Goal: Information Seeking & Learning: Learn about a topic

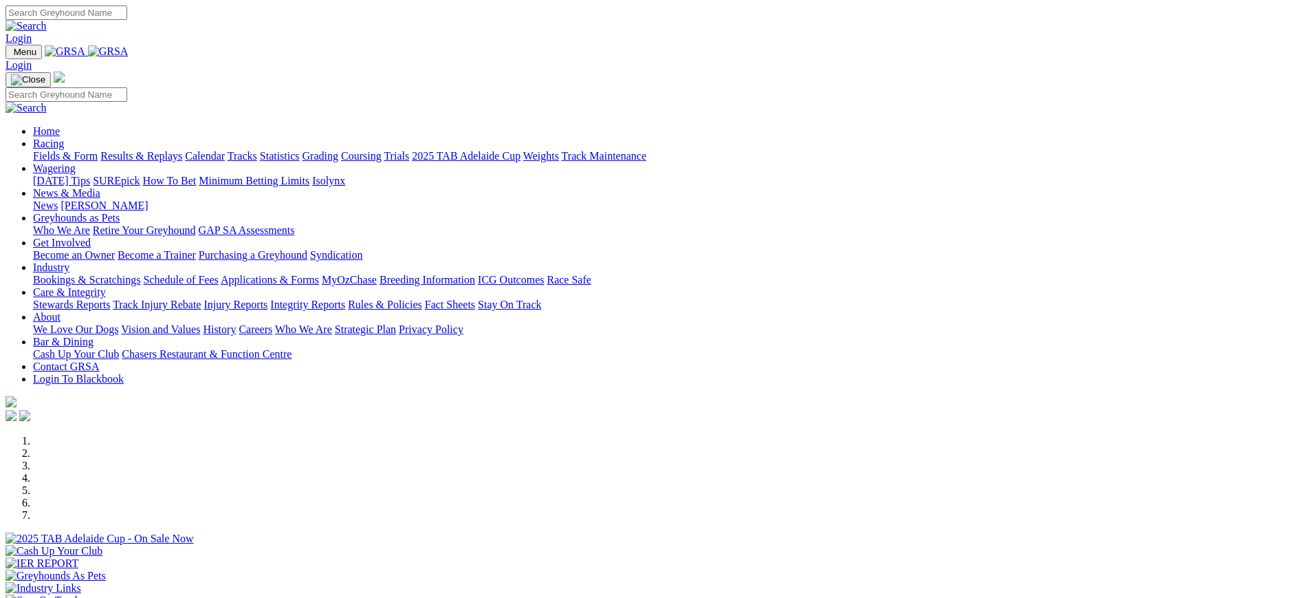
click at [754, 199] on div "News Kennel Capers" at bounding box center [667, 205] width 1269 height 12
click at [148, 199] on link "[PERSON_NAME]" at bounding box center [104, 205] width 87 height 12
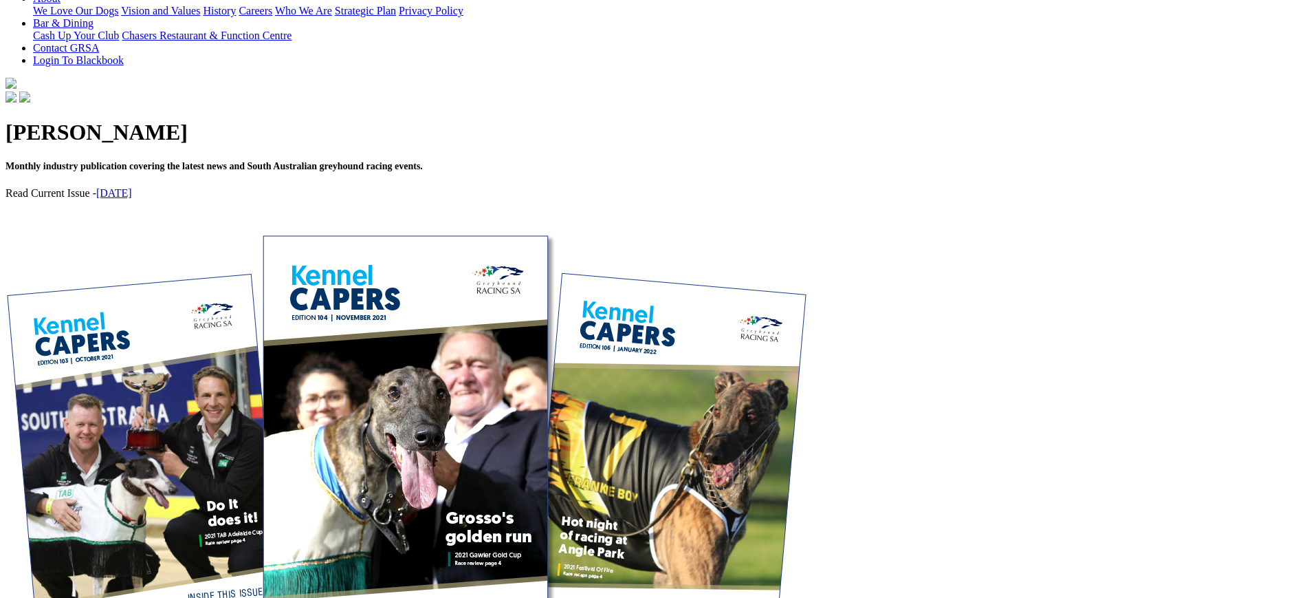
scroll to position [345, 0]
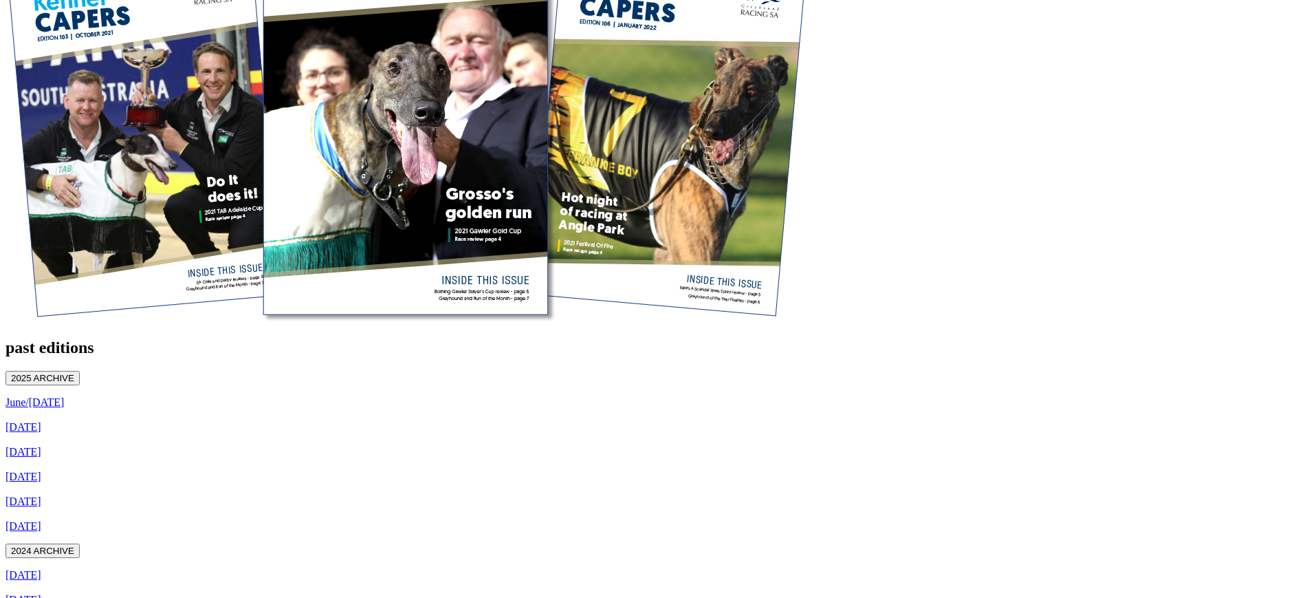
scroll to position [670, 0]
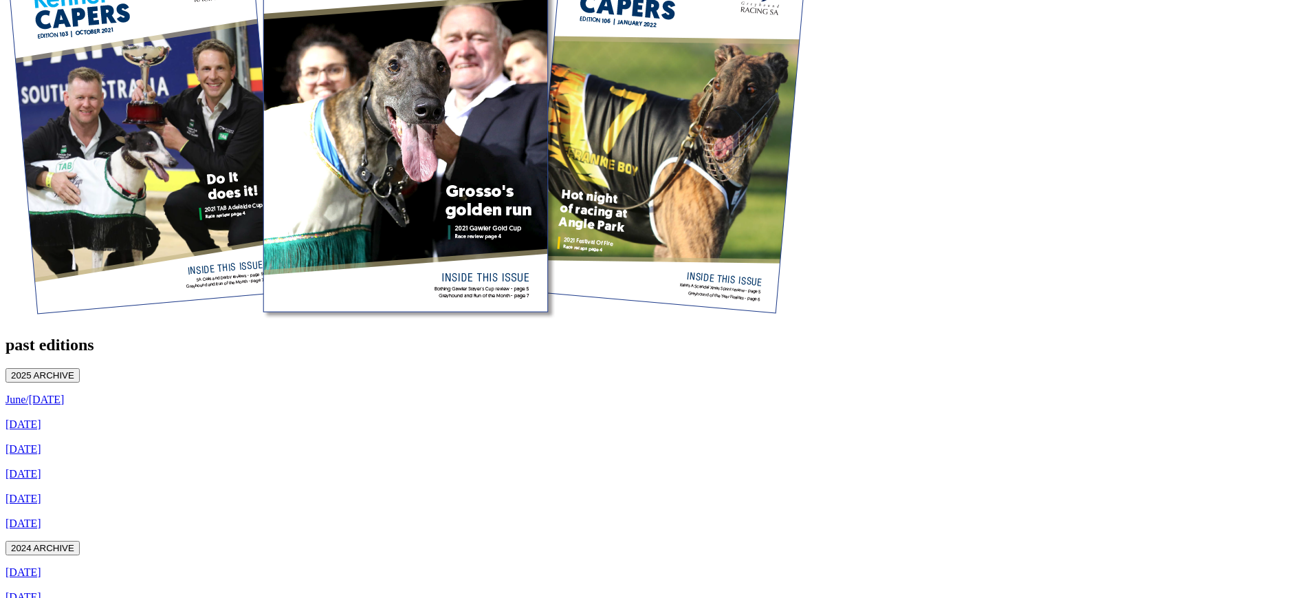
click at [552, 541] on div "2024 ARCHIVE" at bounding box center [654, 548] width 1296 height 14
click at [80, 541] on button "2024 ARCHIVE" at bounding box center [43, 548] width 74 height 14
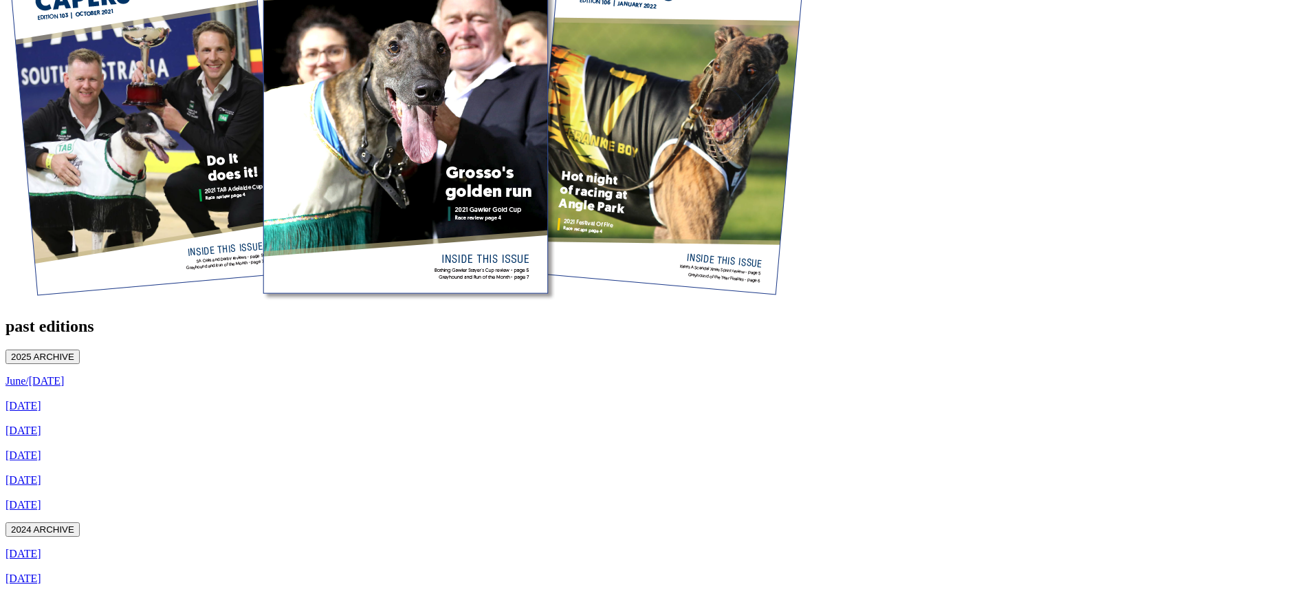
scroll to position [619, 0]
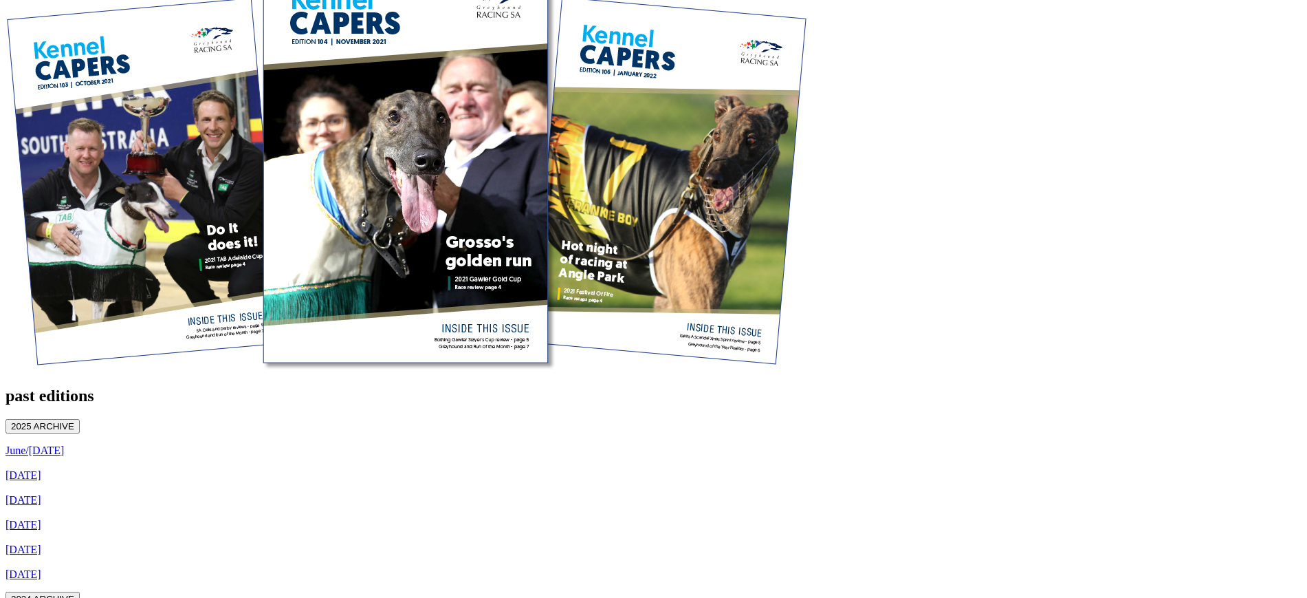
click at [80, 591] on button "2024 ARCHIVE" at bounding box center [43, 598] width 74 height 14
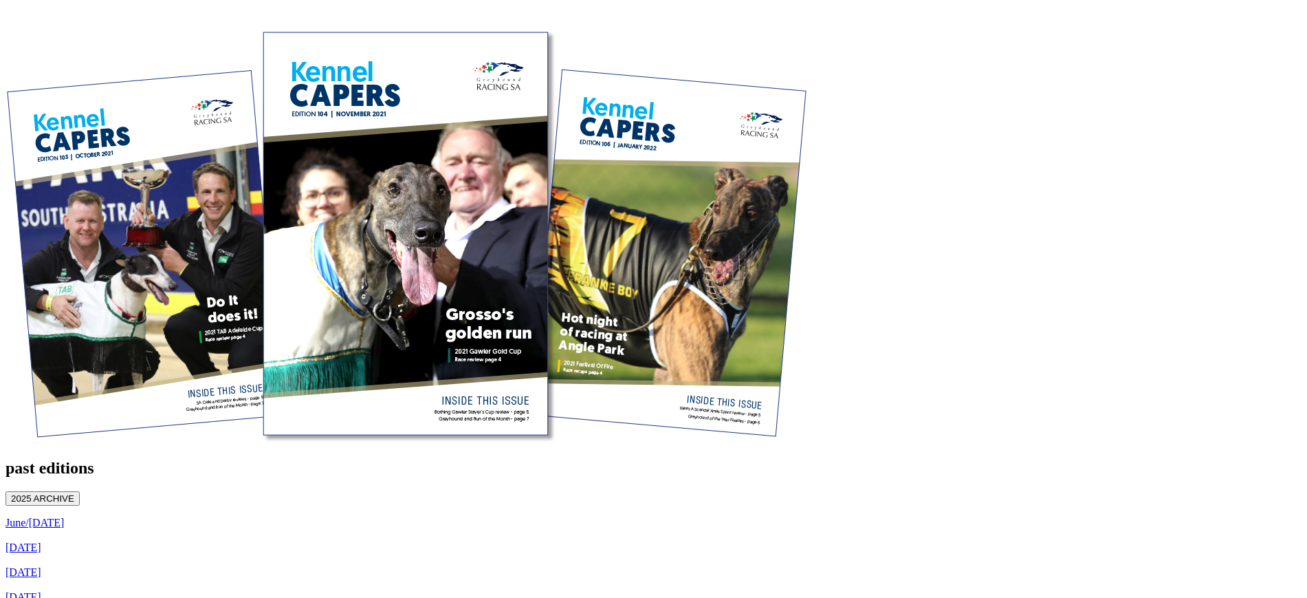
scroll to position [582, 0]
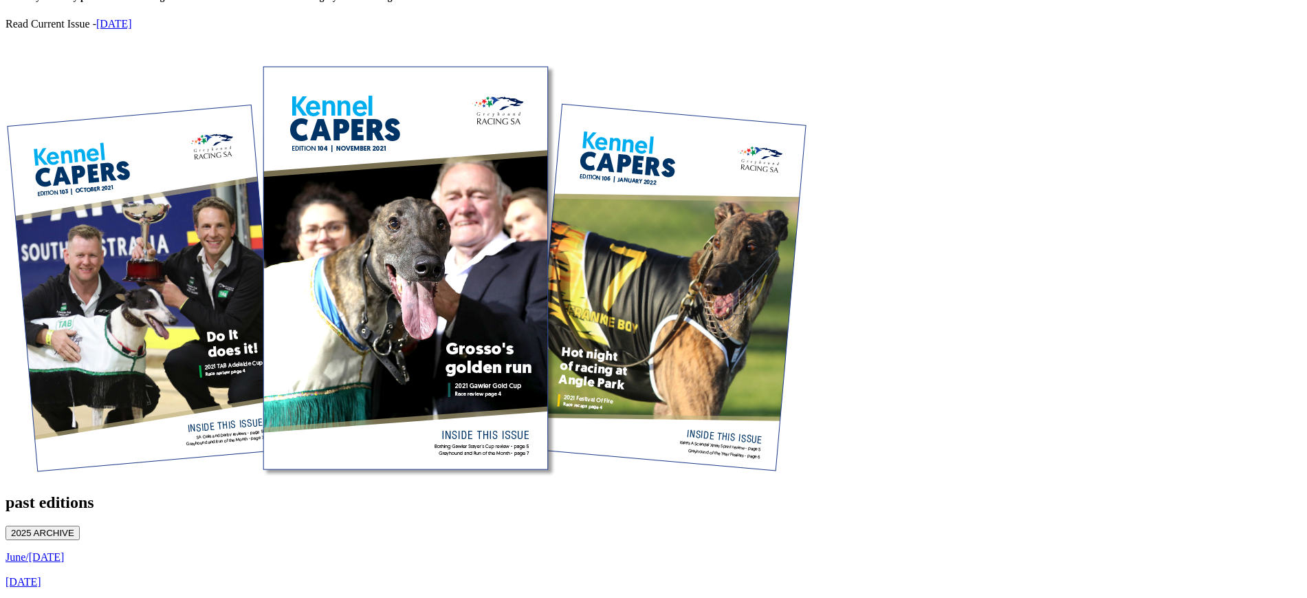
scroll to position [528, 0]
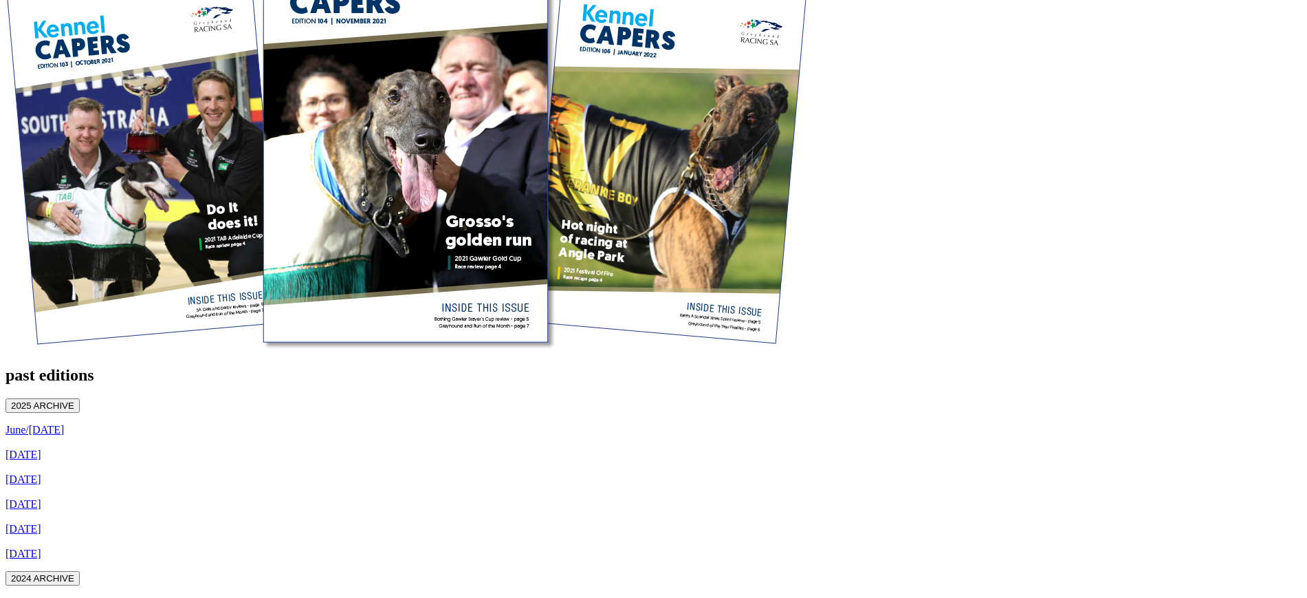
scroll to position [660, 0]
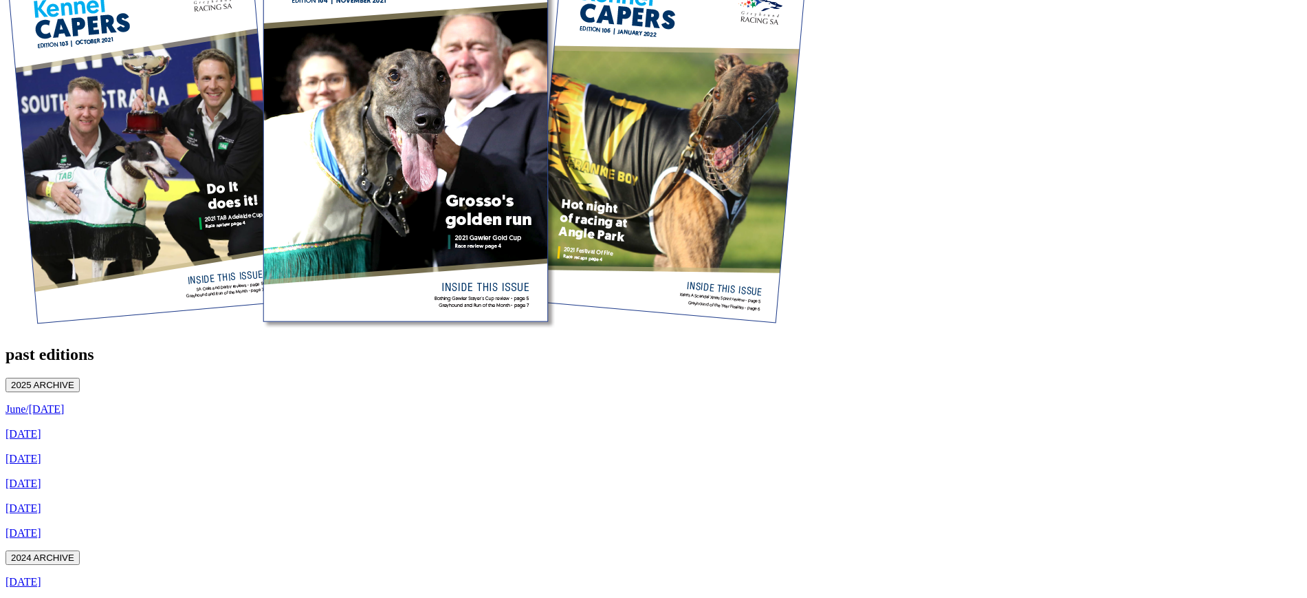
click at [80, 550] on button "2024 ARCHIVE" at bounding box center [43, 557] width 74 height 14
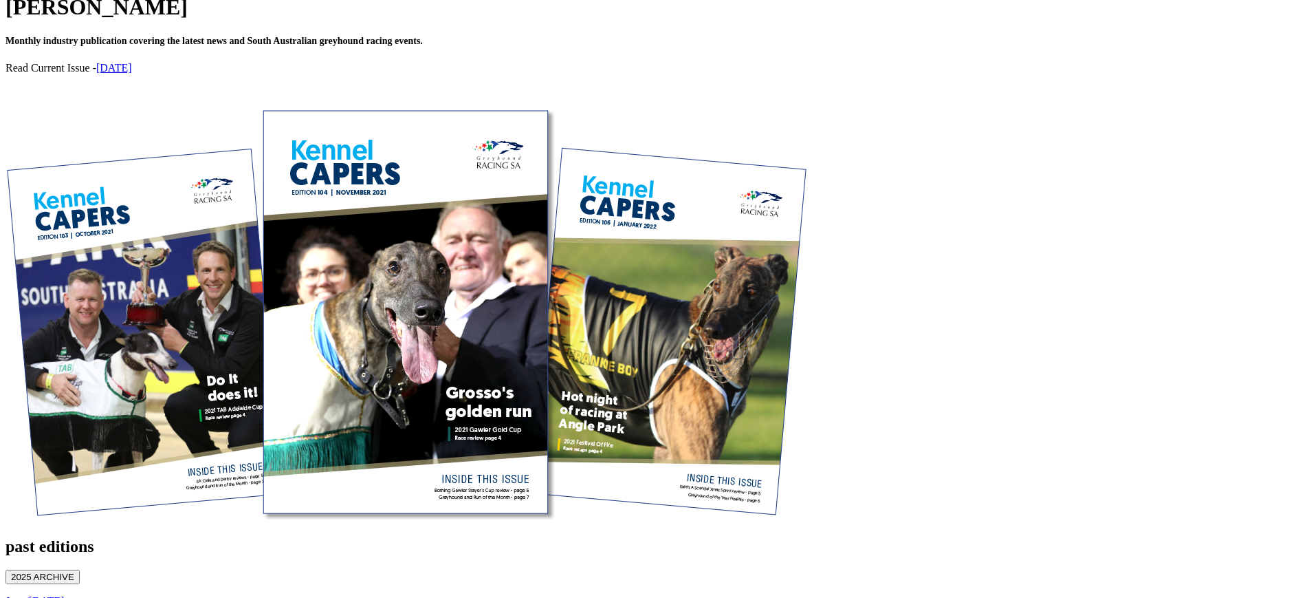
scroll to position [492, 0]
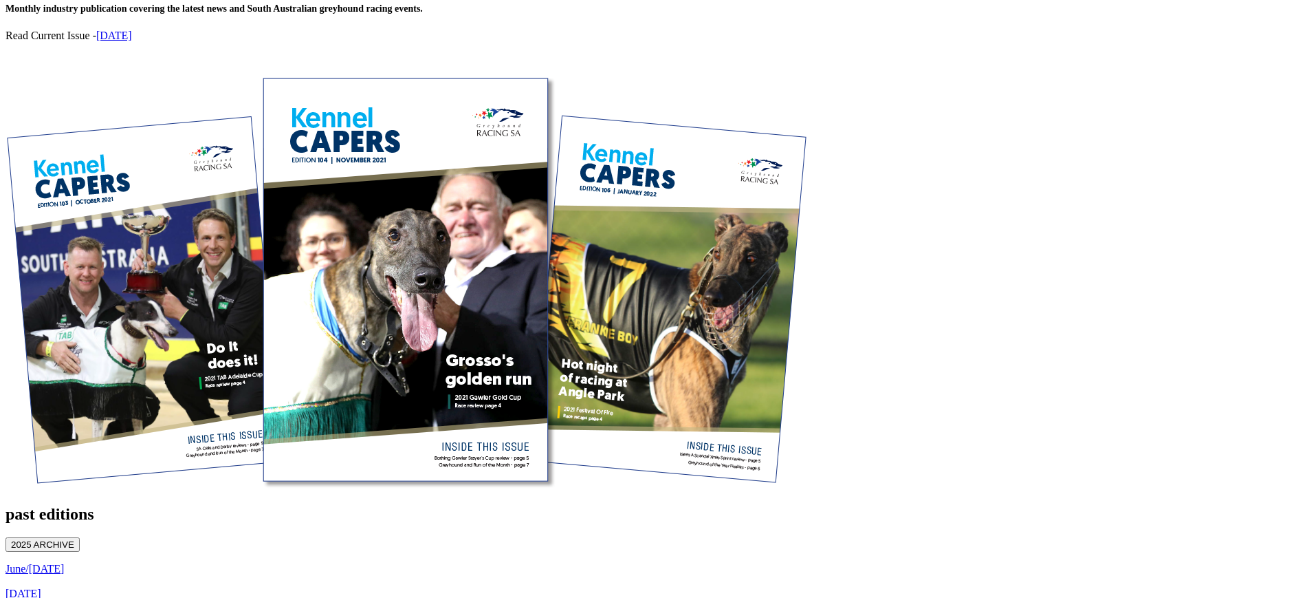
scroll to position [547, 0]
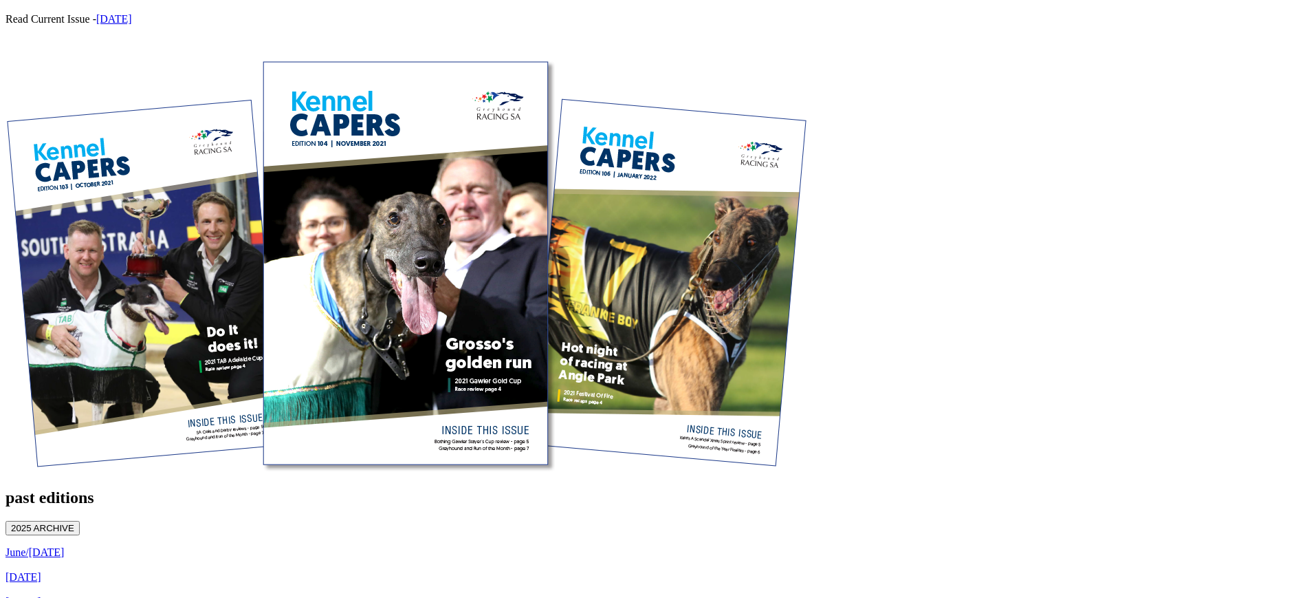
scroll to position [556, 0]
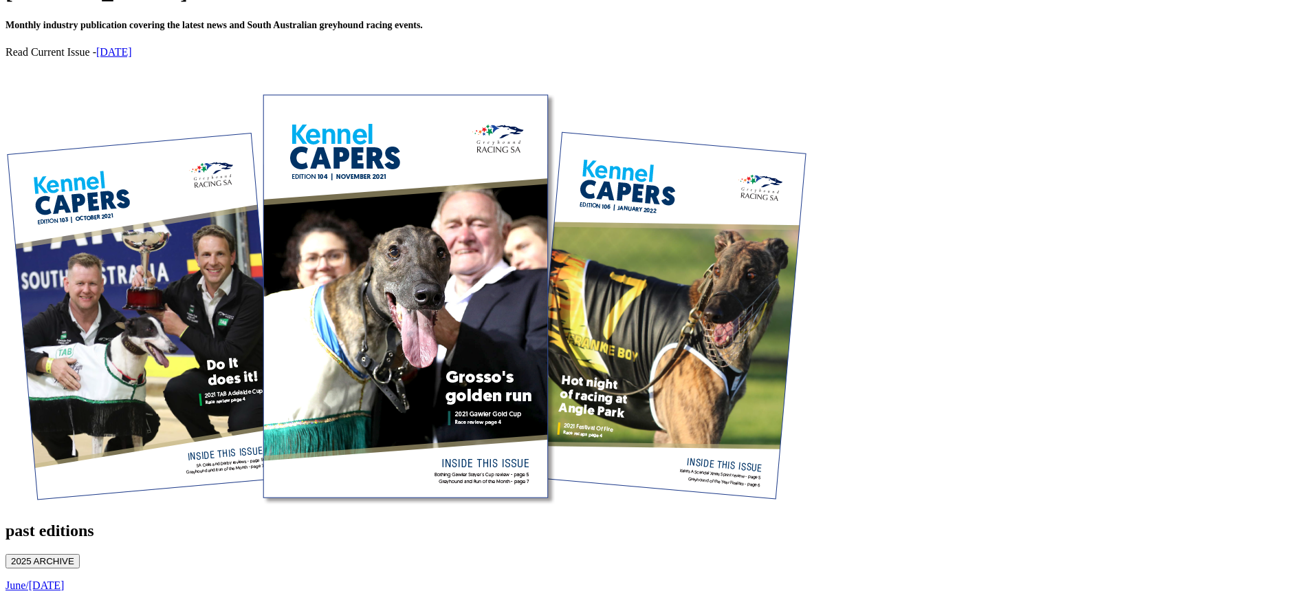
scroll to position [519, 0]
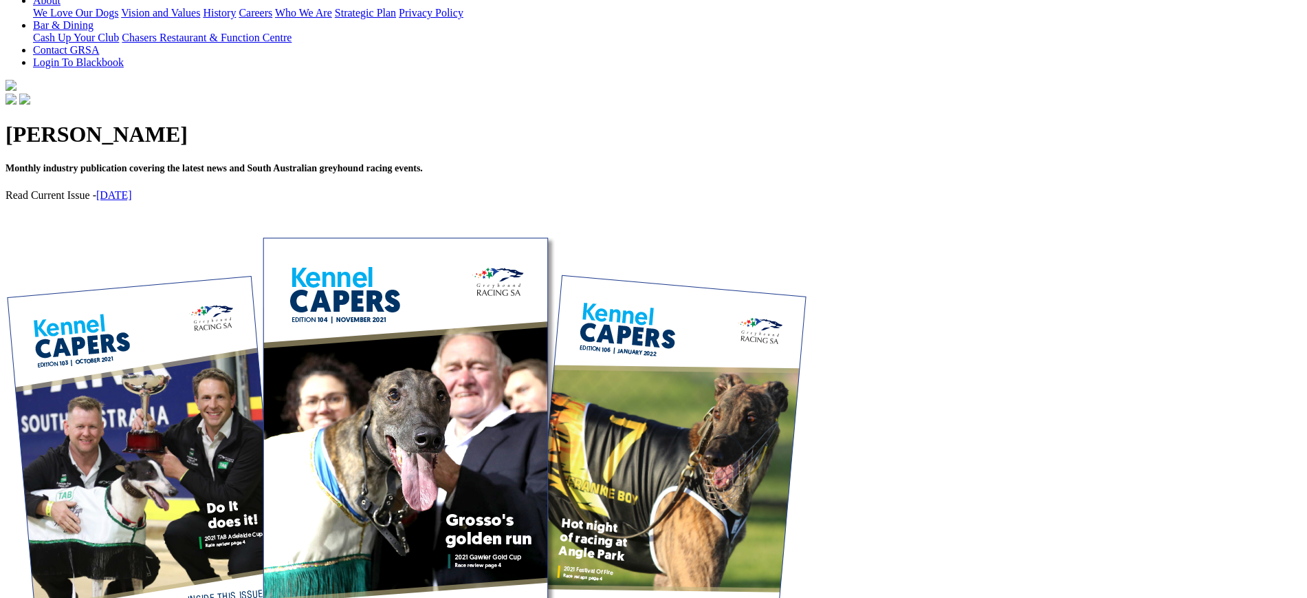
scroll to position [345, 0]
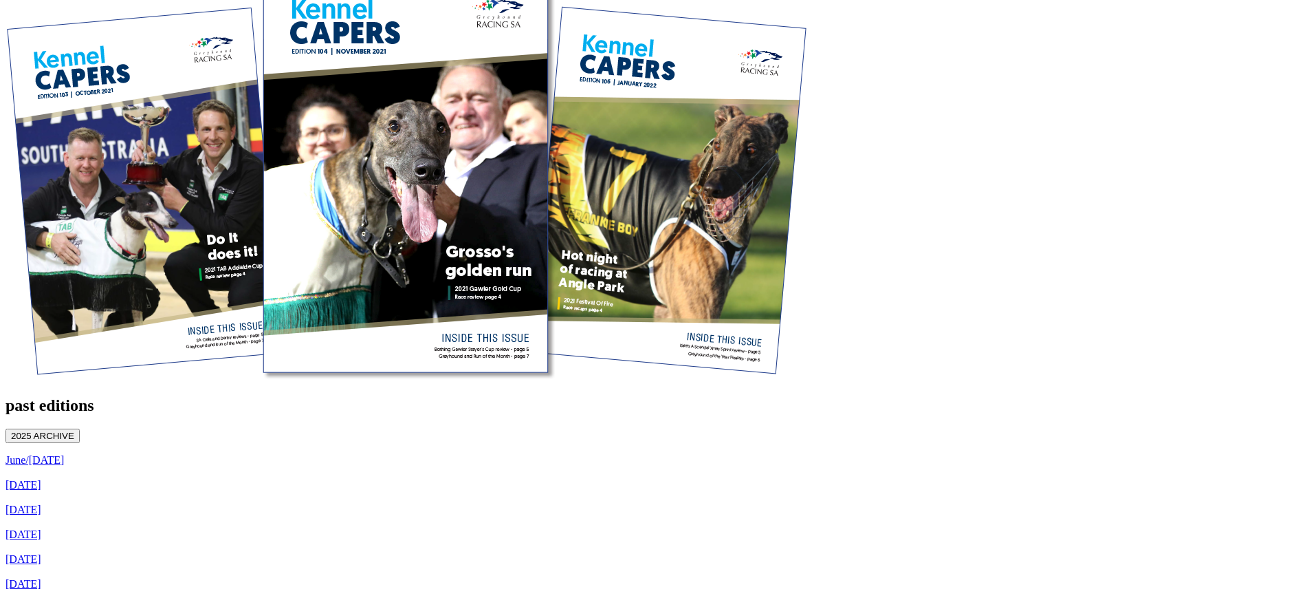
scroll to position [619, 0]
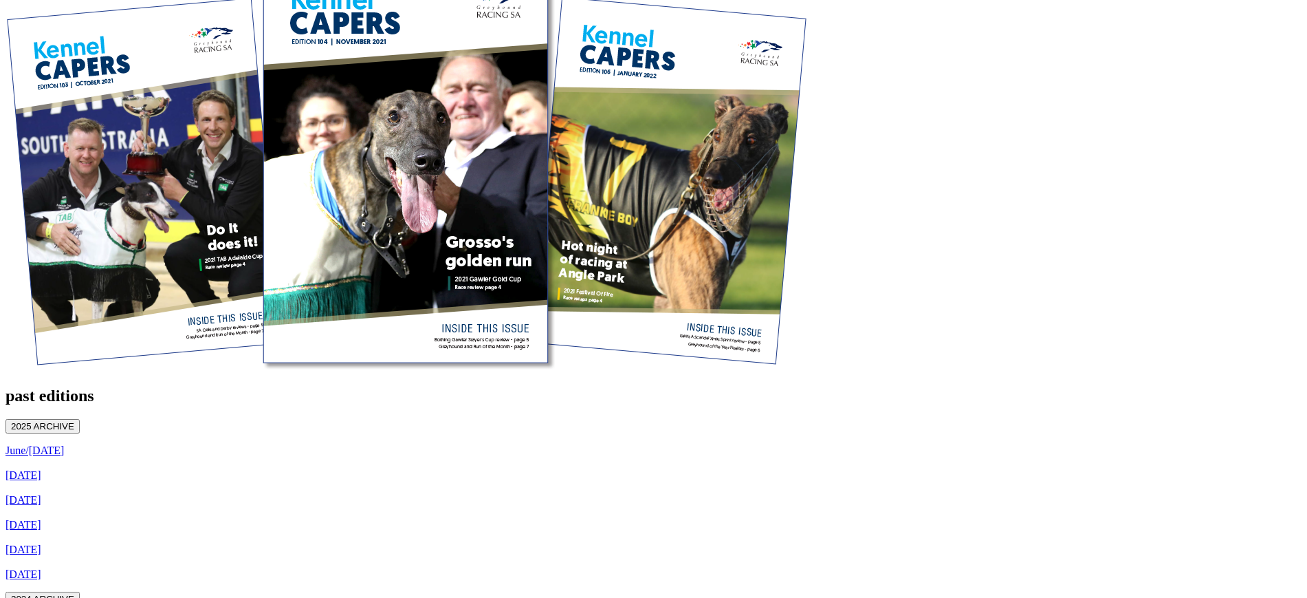
click at [80, 591] on button "2024 ARCHIVE" at bounding box center [43, 598] width 74 height 14
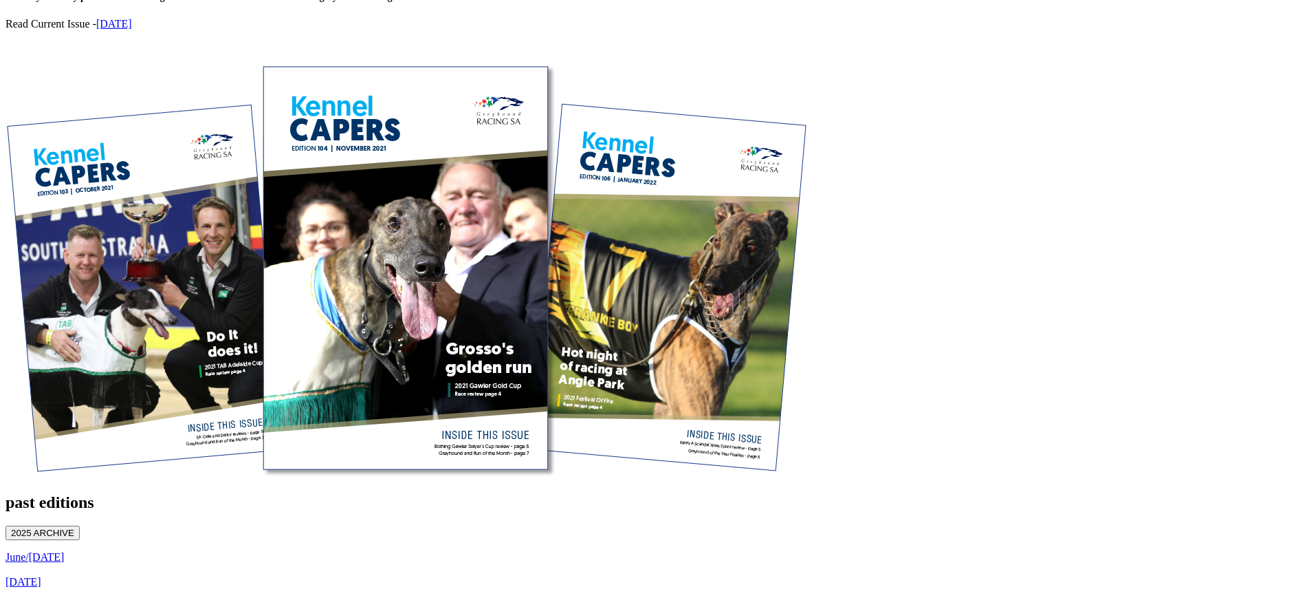
scroll to position [568, 0]
